Goal: Find specific page/section: Find specific page/section

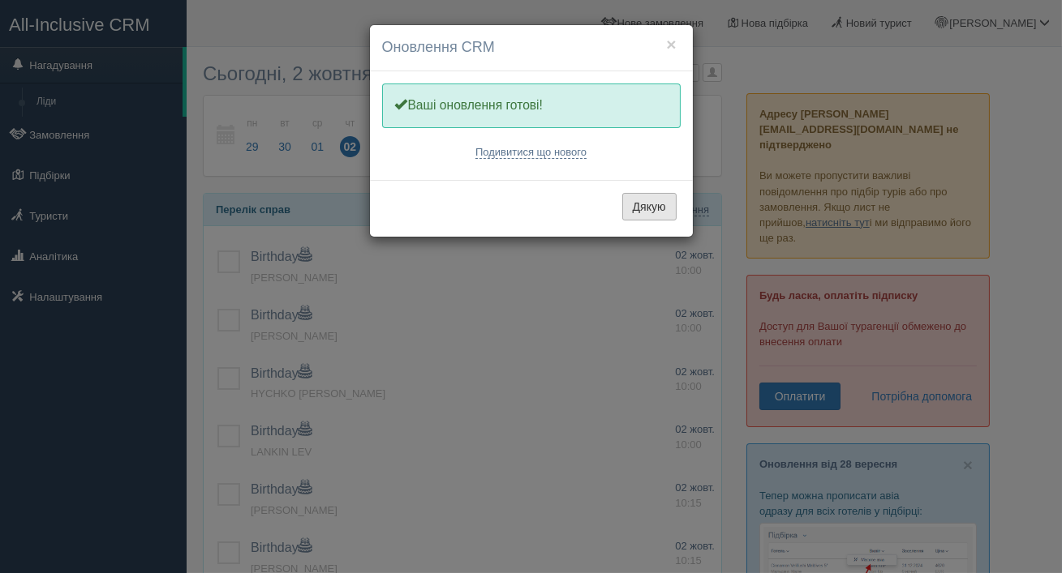
click at [642, 203] on button "Дякую" at bounding box center [649, 207] width 54 height 28
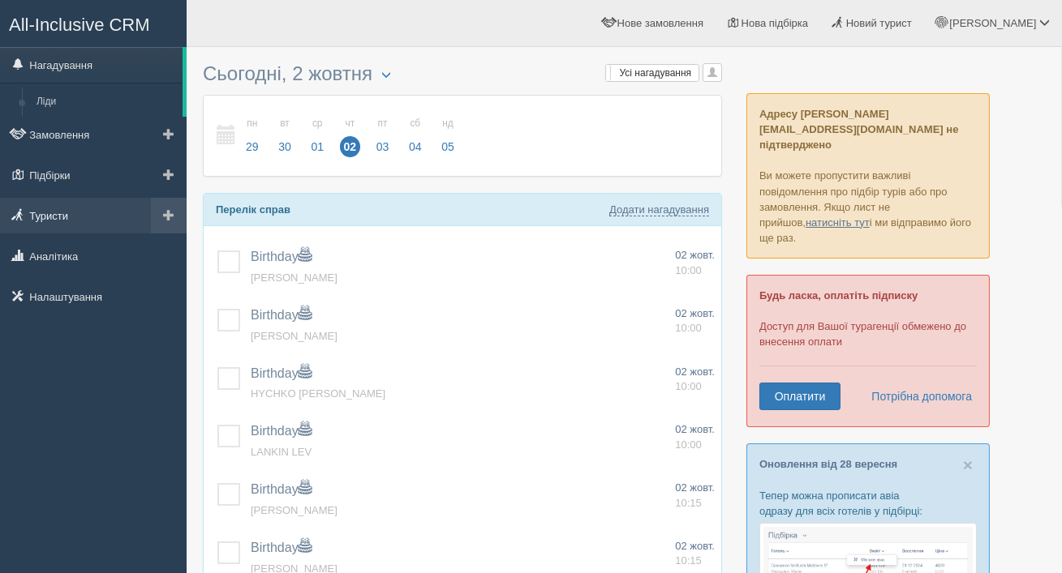
click at [52, 221] on link "Туристи" at bounding box center [93, 216] width 187 height 36
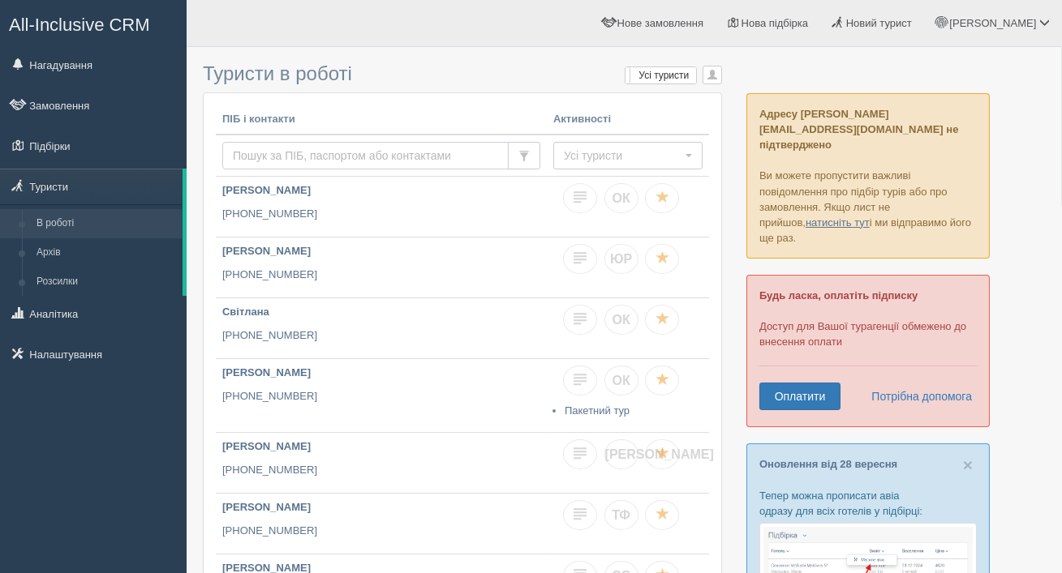
click at [381, 154] on input "text" at bounding box center [365, 156] width 286 height 28
paste input "380500787640"
type input "380500787640"
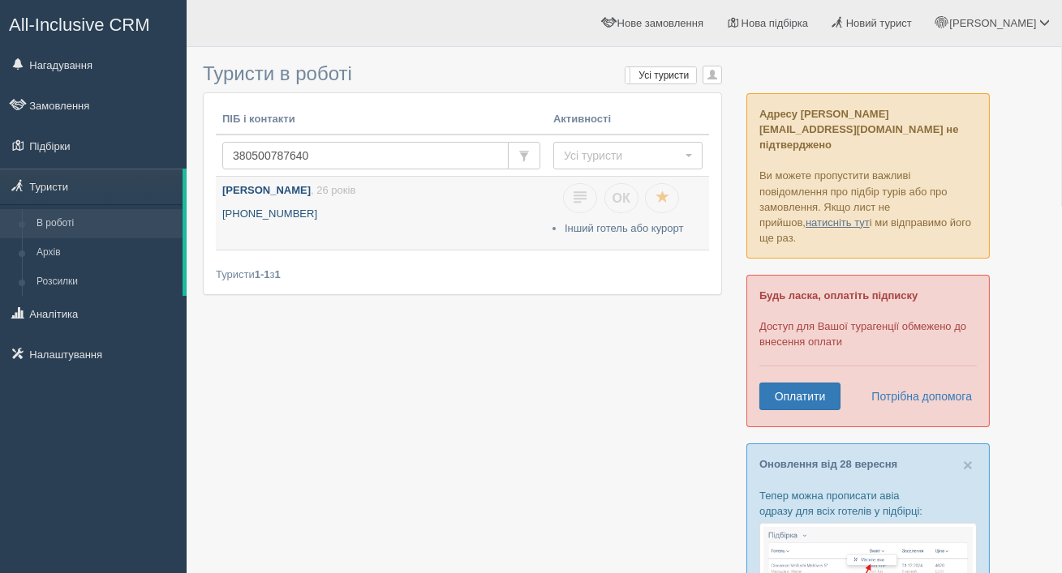
click at [330, 207] on p "+380 50 078 7640" at bounding box center [381, 214] width 318 height 15
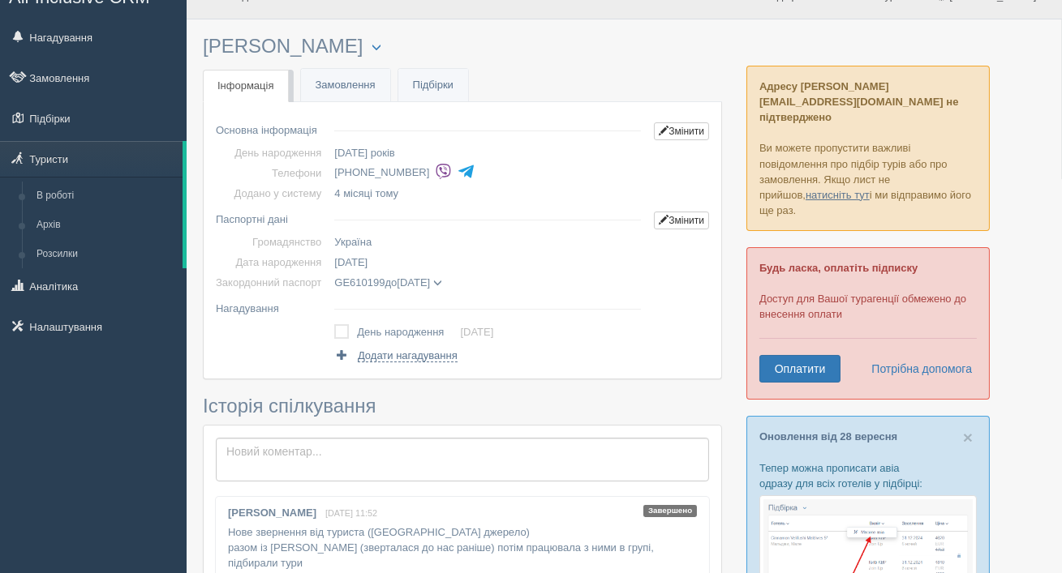
scroll to position [24, 0]
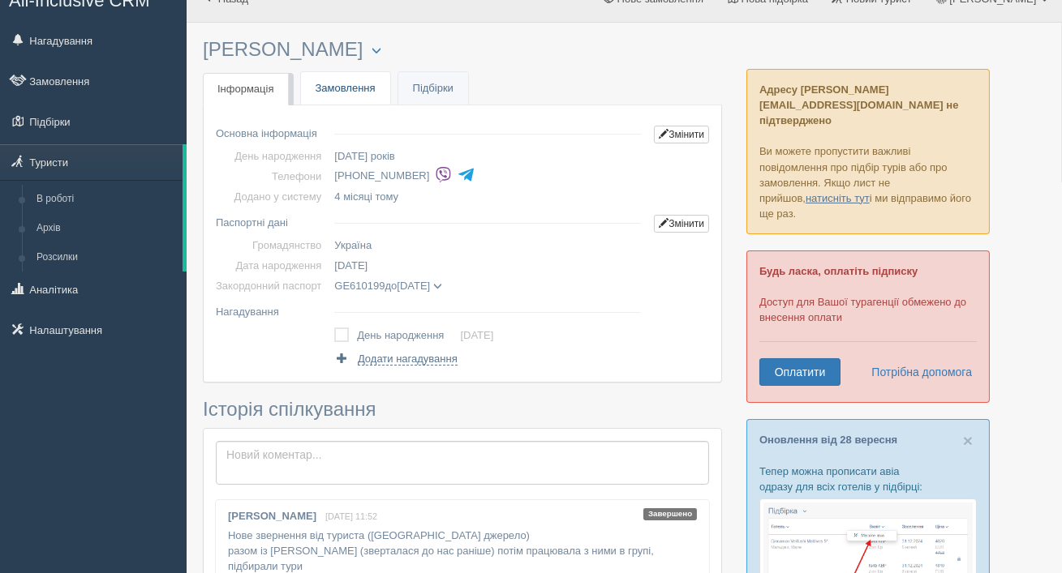
click at [361, 95] on link "Замовлення" at bounding box center [345, 88] width 89 height 33
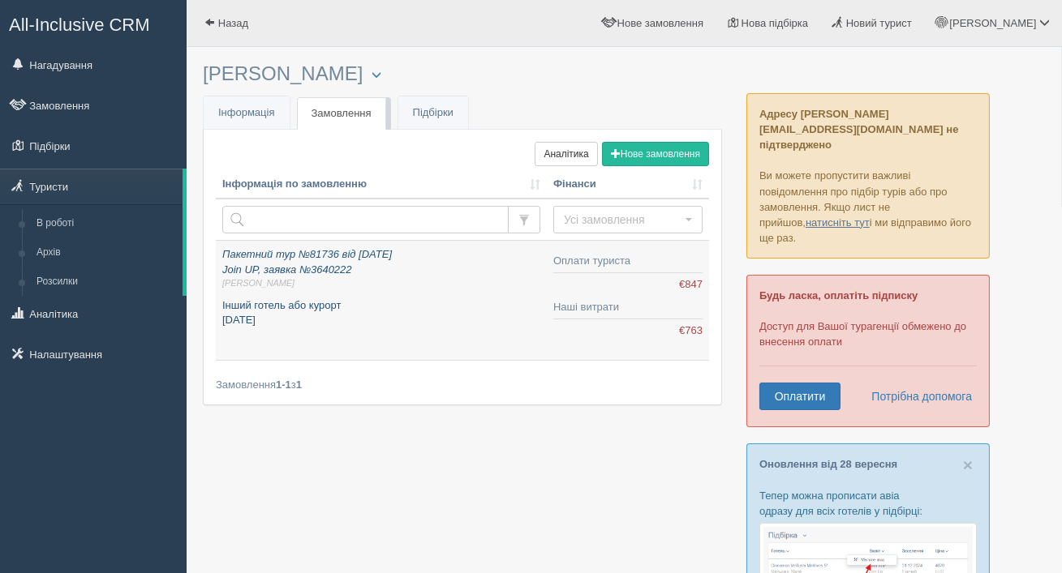
click at [314, 272] on icon "Пакетний тур №81736 від 06.05.2025 Join UP, заявка №3640222 Оксана К." at bounding box center [381, 269] width 318 height 42
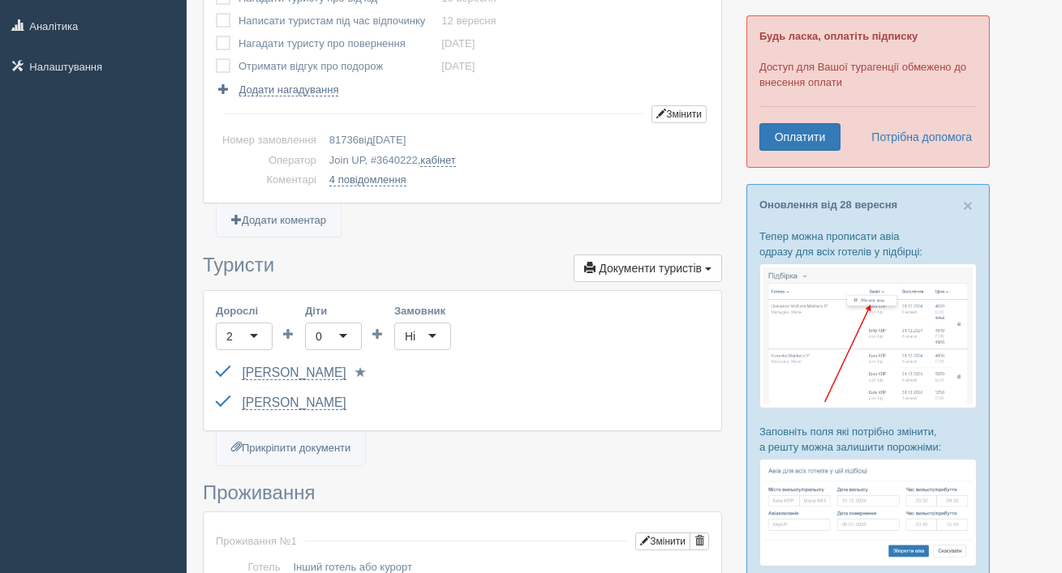
scroll to position [384, 0]
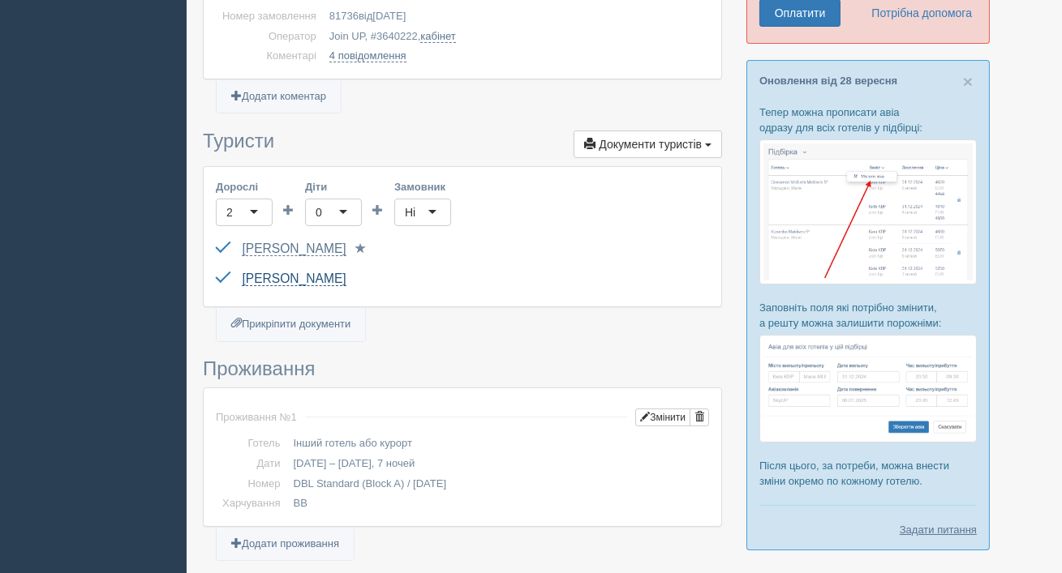
click at [319, 280] on link "[PERSON_NAME]" at bounding box center [294, 279] width 104 height 15
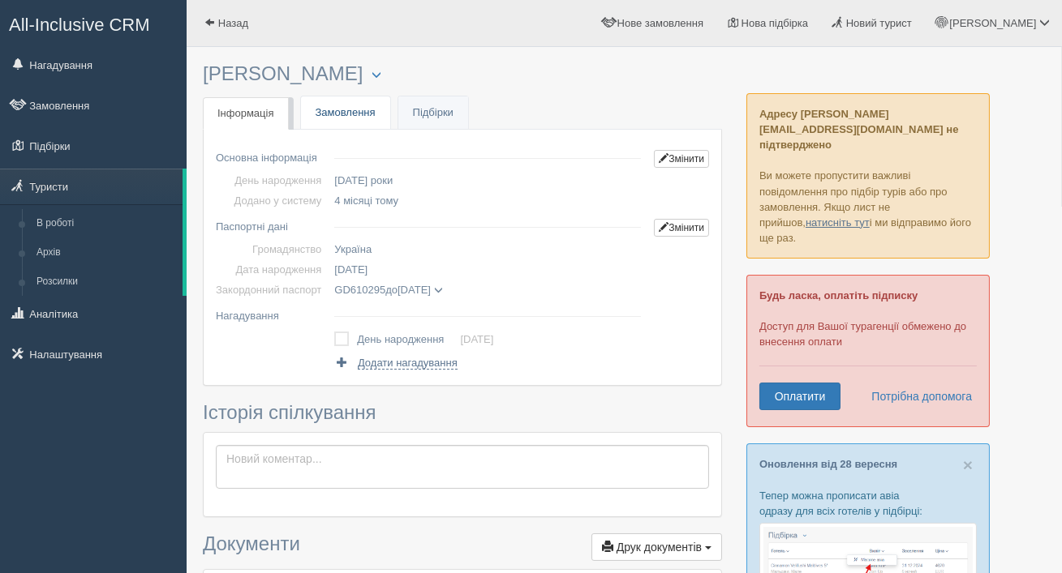
click at [358, 100] on link "Замовлення" at bounding box center [345, 113] width 89 height 33
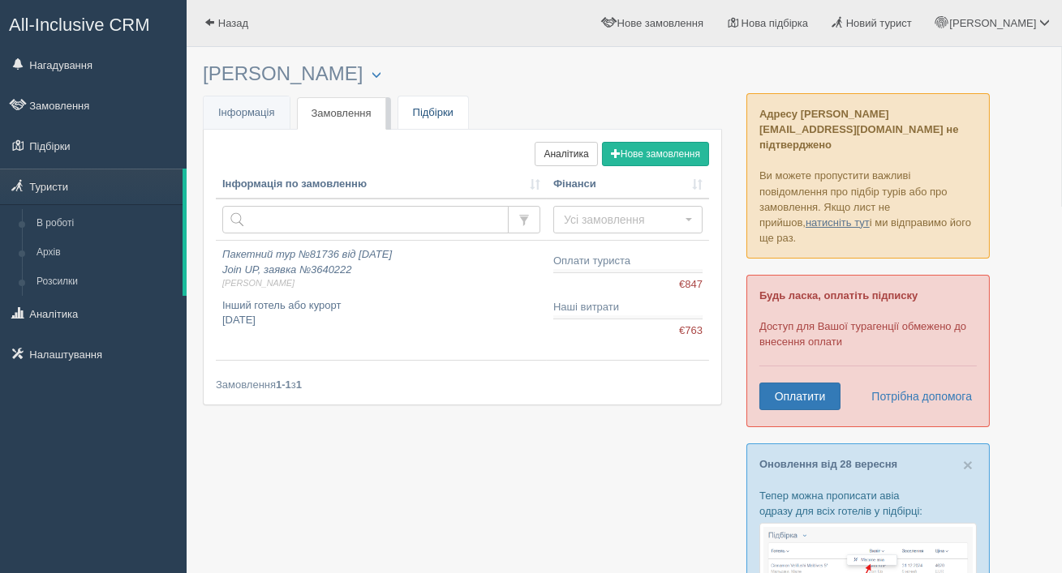
click at [437, 109] on link "Підбірки" at bounding box center [433, 113] width 70 height 33
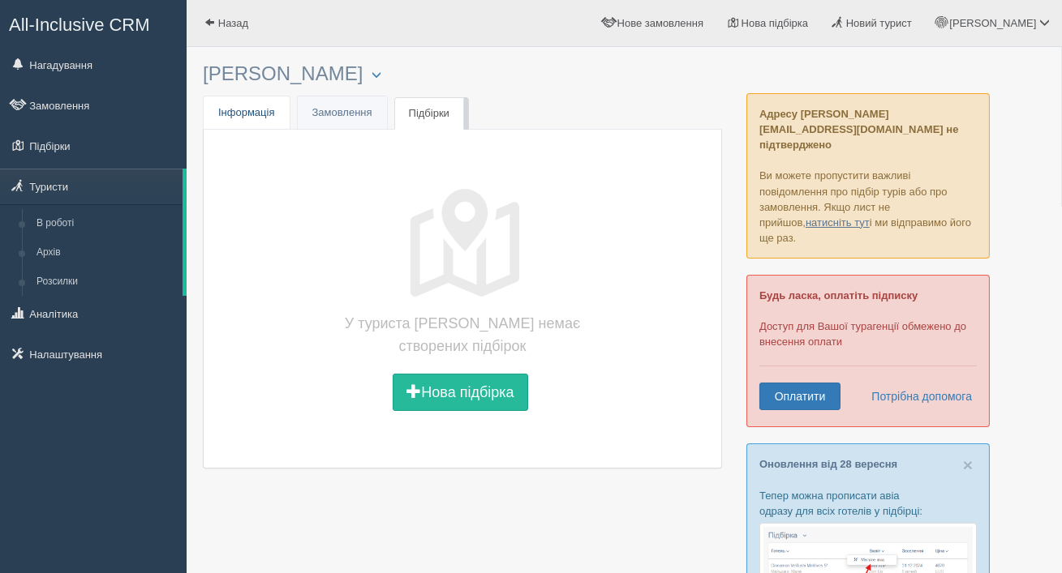
click at [261, 109] on span "Інформація" at bounding box center [246, 112] width 57 height 12
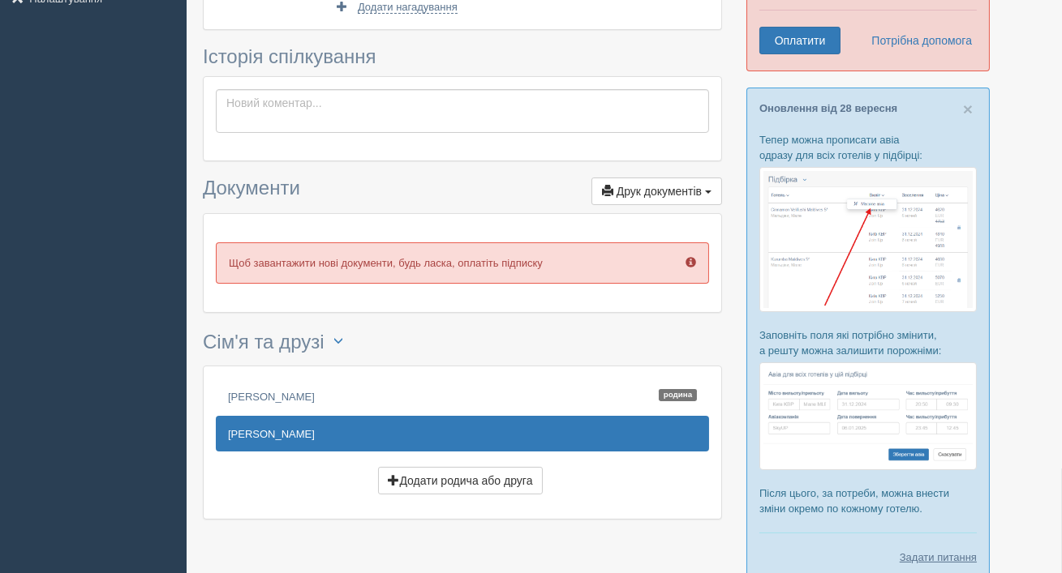
scroll to position [434, 0]
